Goal: Task Accomplishment & Management: Complete application form

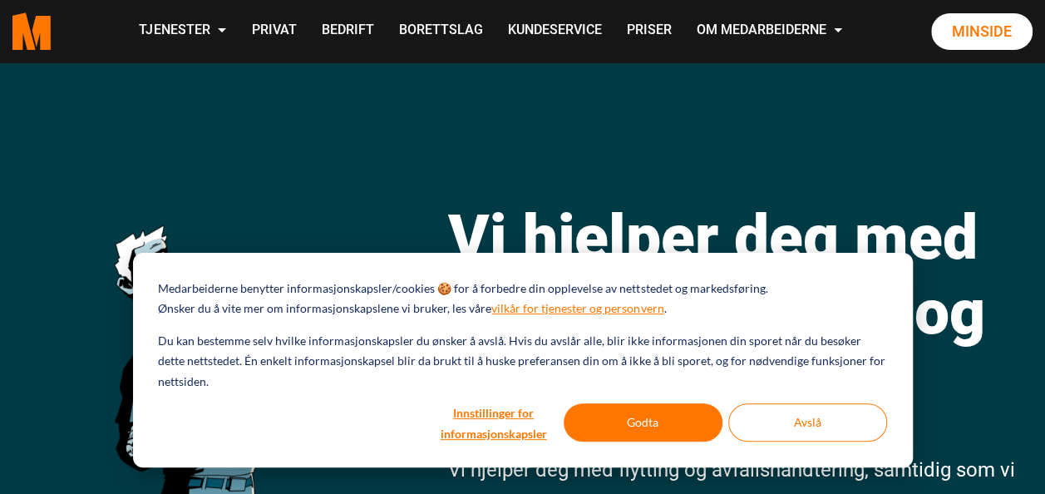
scroll to position [40, 0]
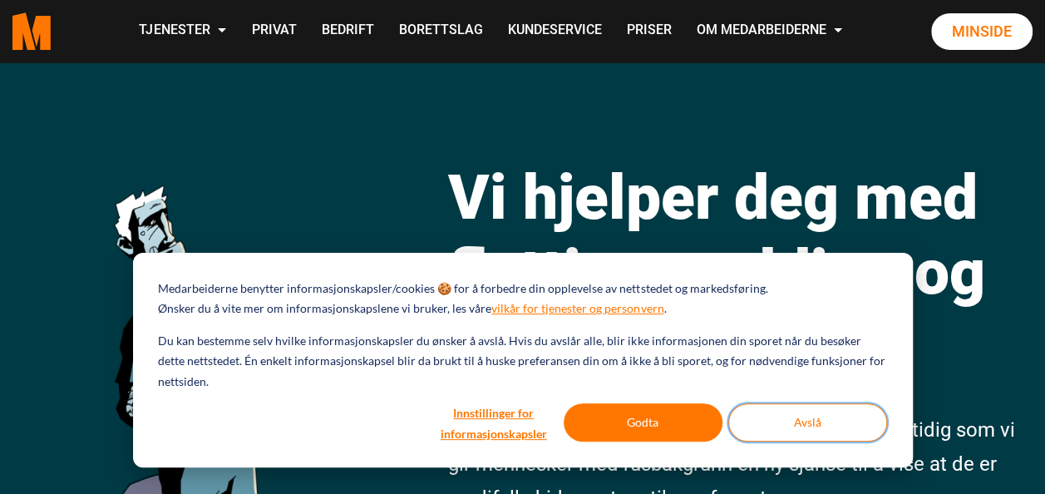
click at [827, 432] on button "Avslå" at bounding box center [808, 422] width 159 height 38
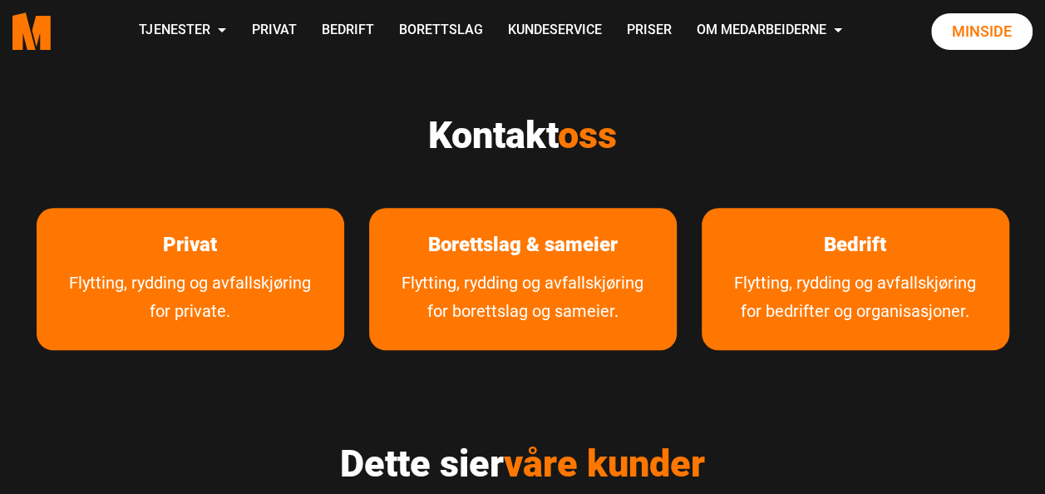
scroll to position [725, 0]
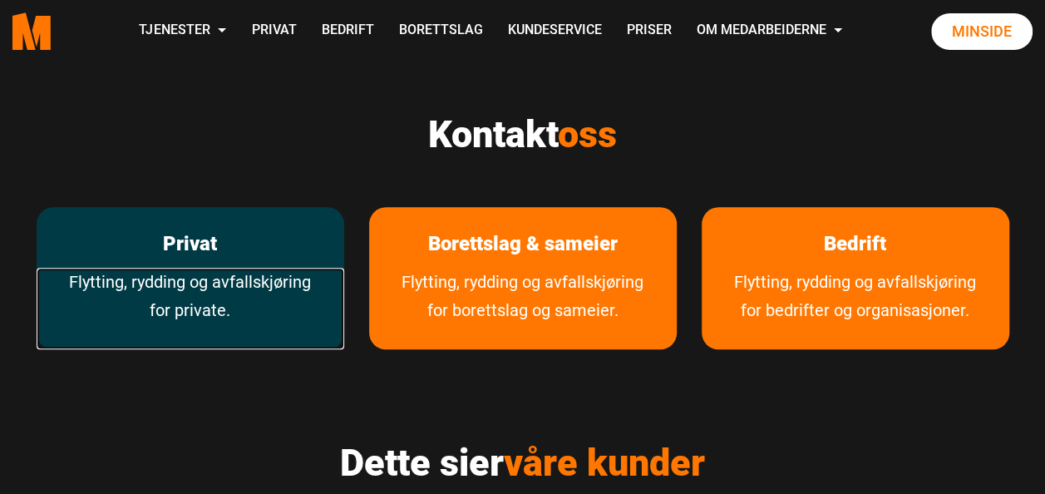
click at [256, 279] on link "Flytting, rydding og avfallskjøring for private." at bounding box center [191, 309] width 308 height 82
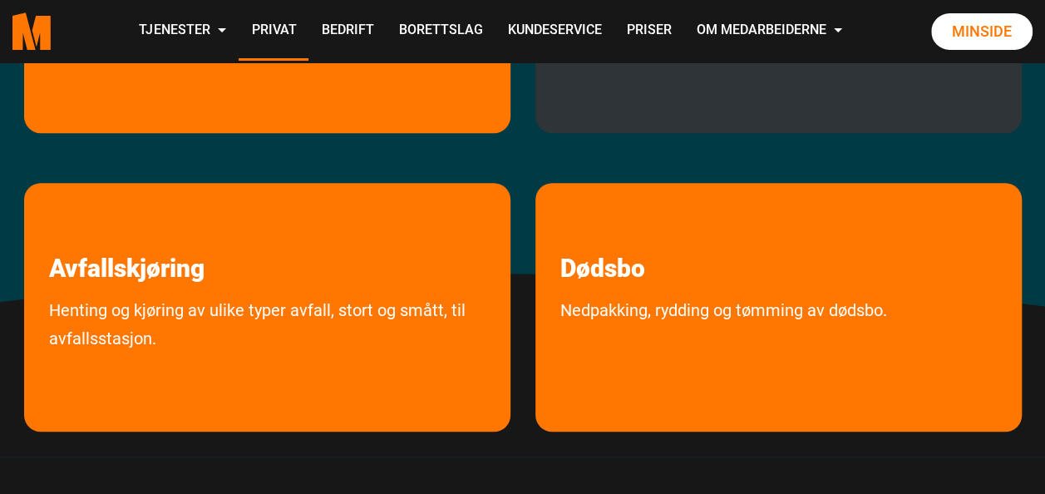
scroll to position [540, 0]
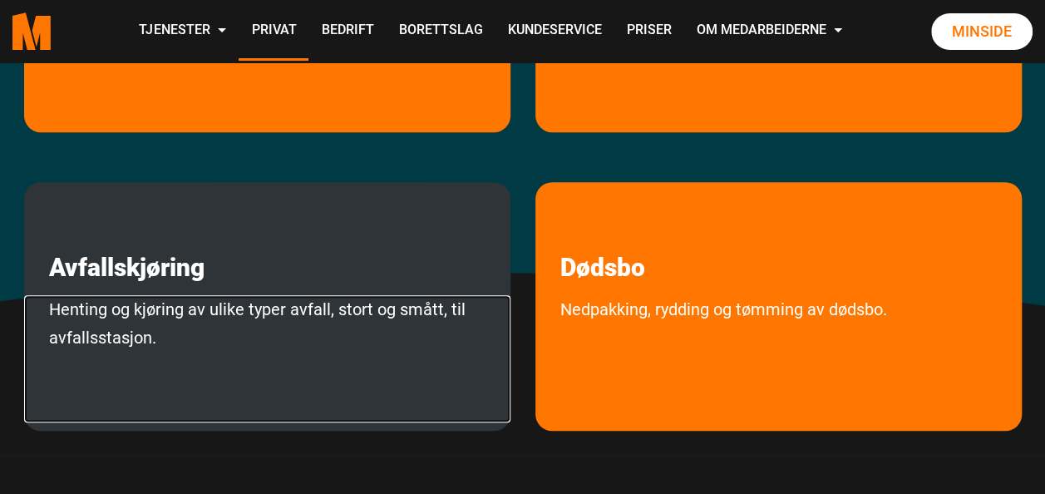
click at [217, 307] on link "Henting og kjøring av ulike typer avfall, stort og smått, til avfallsstasjon." at bounding box center [267, 358] width 487 height 127
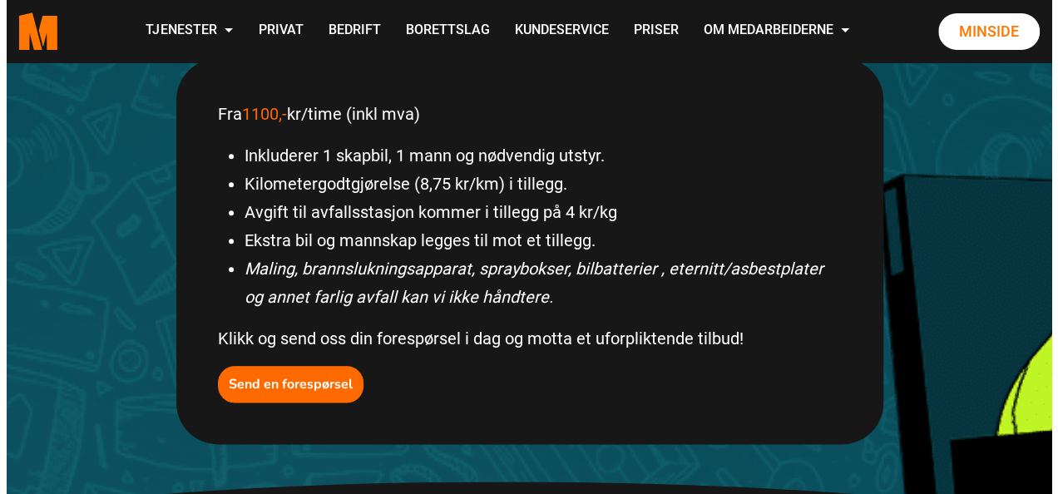
scroll to position [779, 0]
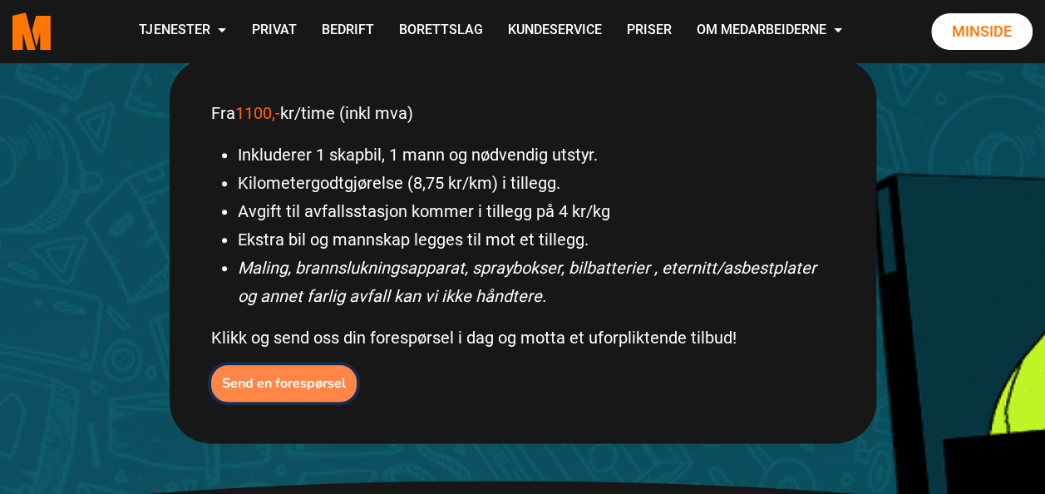
click at [293, 383] on b "Send en forespørsel" at bounding box center [284, 383] width 124 height 18
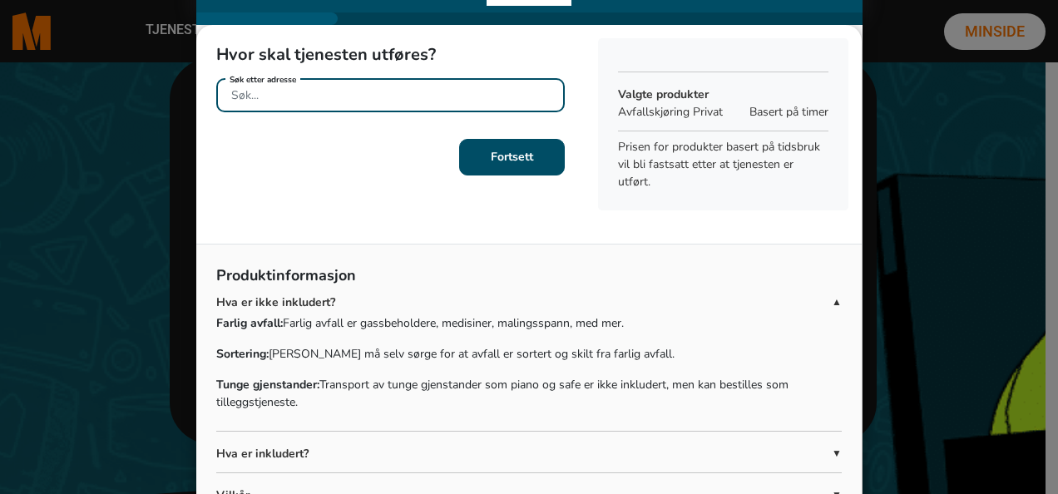
click at [304, 96] on input "Søk etter adresse" at bounding box center [390, 95] width 348 height 34
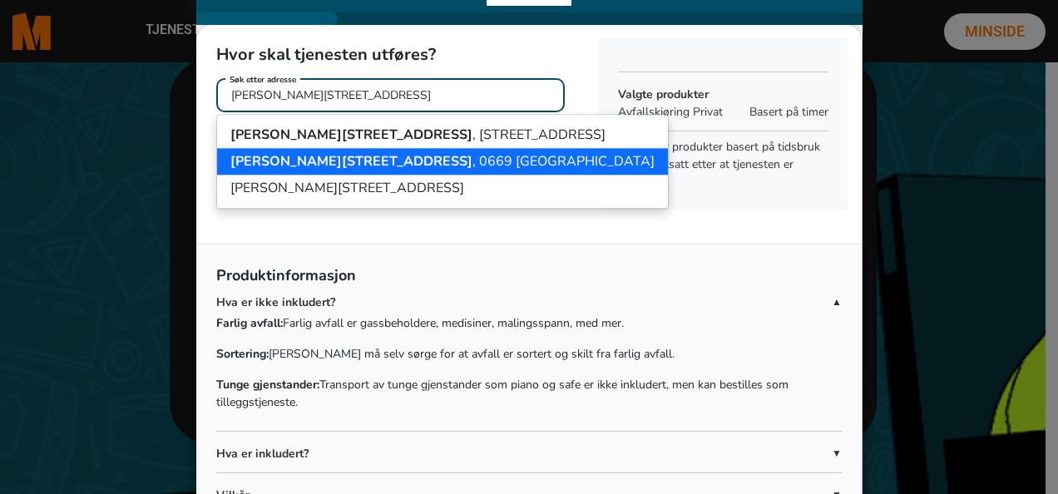
click at [305, 158] on span "Kristins vei 14" at bounding box center [351, 161] width 242 height 18
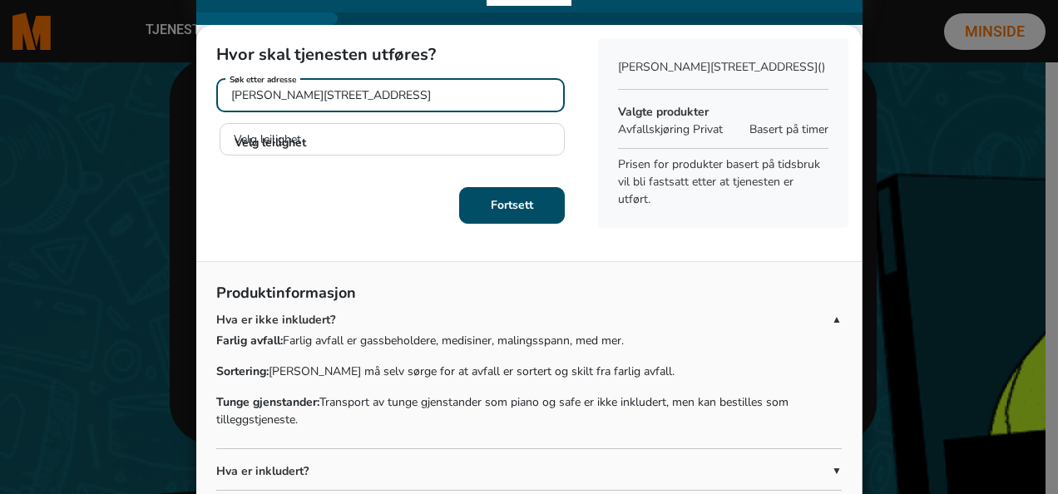
type input "Kristins vei 14, 0669 Oslo"
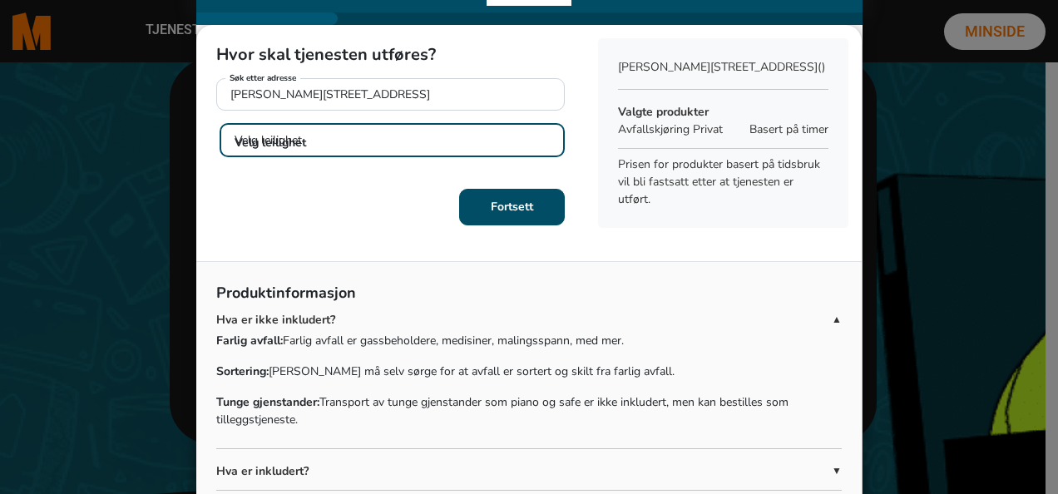
click at [487, 141] on select "Velg leilighet H0101 H0102 H0103 H0201 H0202 H0203 H0301 H0302 H0303 U0101 U010…" at bounding box center [392, 140] width 345 height 34
select select "H0303"
click at [220, 123] on select "Velg leilighet H0101 H0102 H0103 H0201 H0202 H0203 H0301 H0302 H0303 U0101 U010…" at bounding box center [392, 140] width 345 height 34
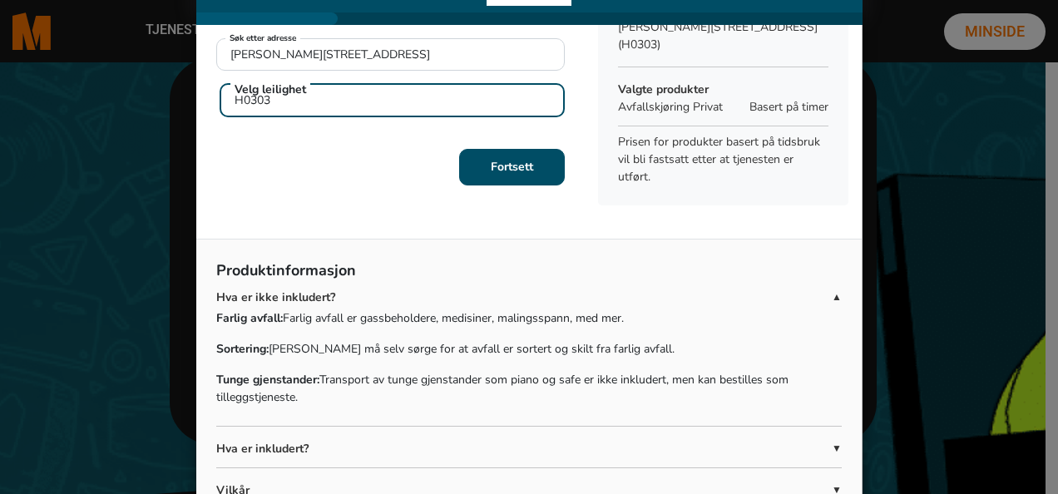
scroll to position [29, 0]
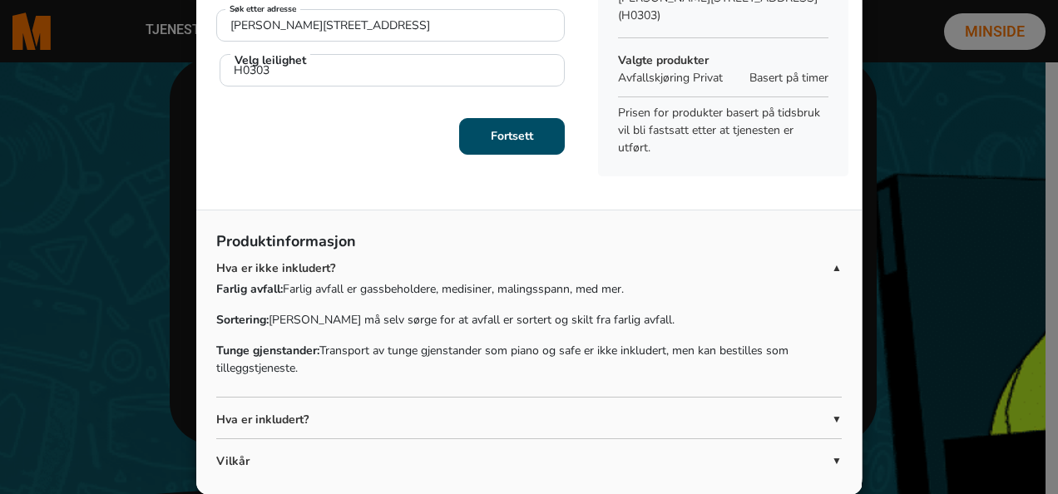
click at [832, 412] on span "▼" at bounding box center [837, 419] width 10 height 15
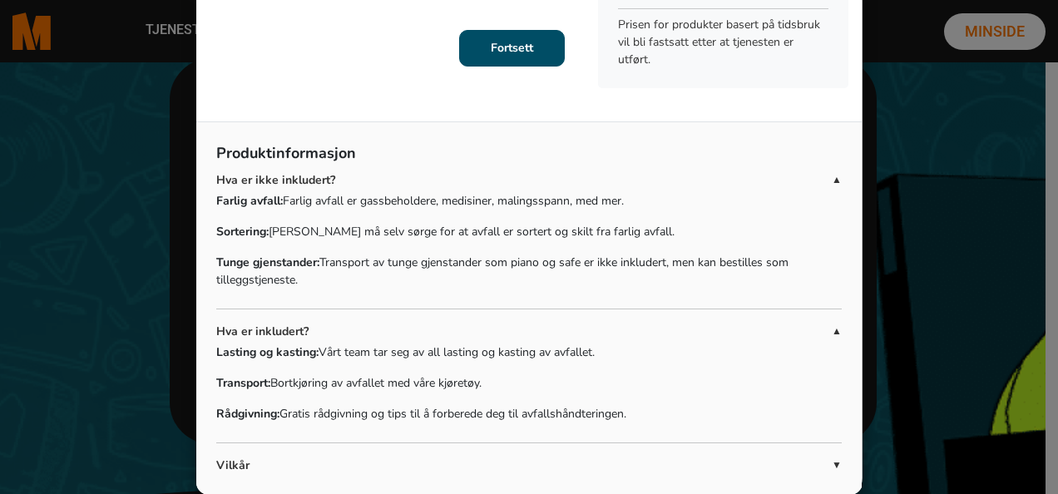
scroll to position [133, 0]
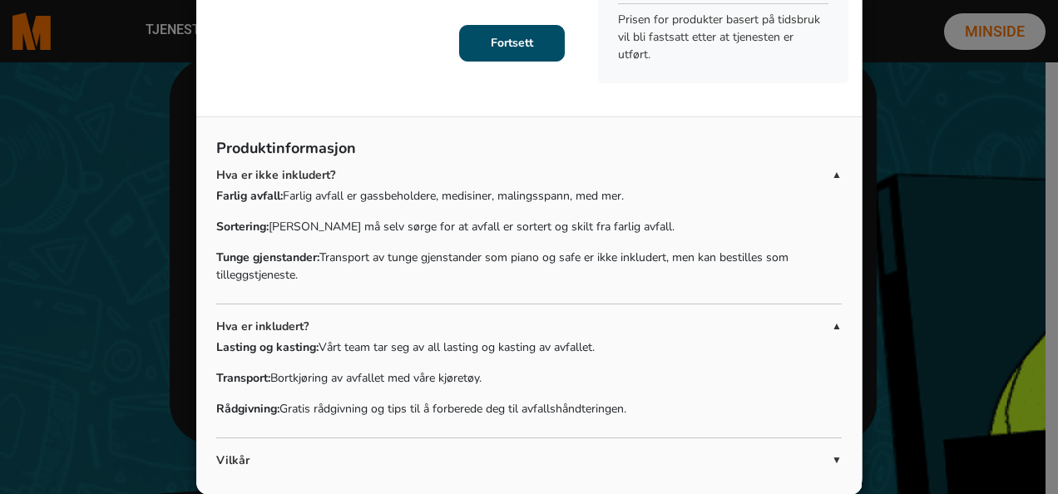
click at [832, 452] on span "▼" at bounding box center [837, 459] width 10 height 15
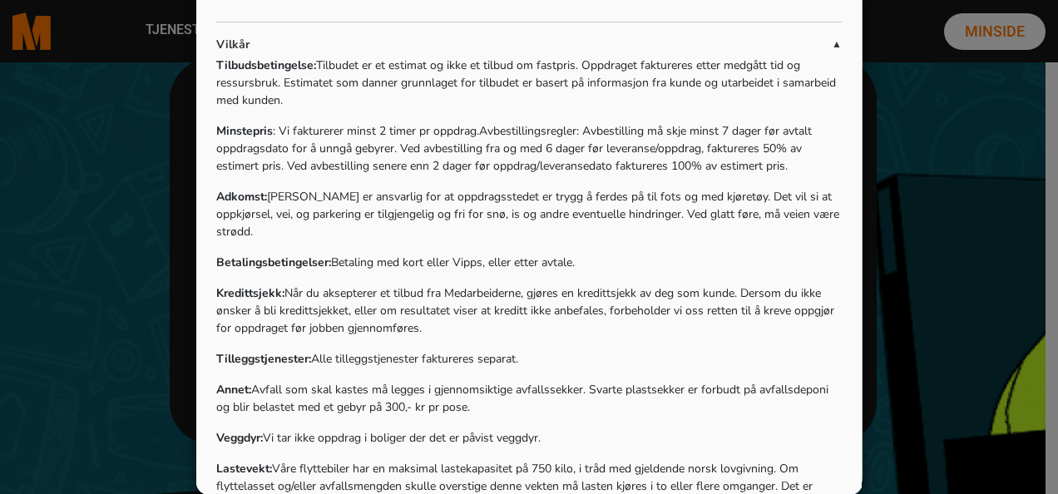
scroll to position [598, 0]
